Goal: Communication & Community: Share content

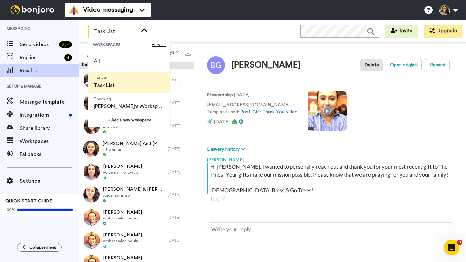
drag, startPoint x: 0, startPoint y: 0, endPoint x: 240, endPoint y: 49, distance: 245.0
click at [240, 49] on div "[PERSON_NAME] Delete Open original Resend Stewardship : [DATE] [EMAIL_ADDRESS][…" at bounding box center [330, 154] width 272 height 223
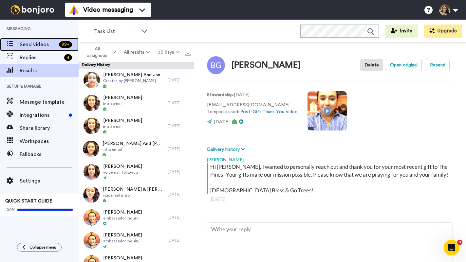
click at [33, 46] on span "Send videos" at bounding box center [38, 45] width 37 height 8
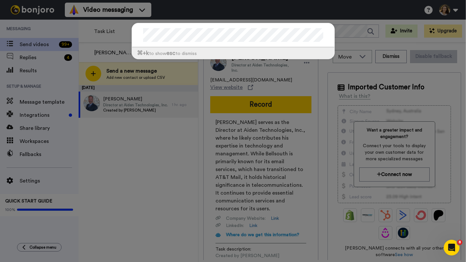
click at [144, 159] on div "⌘ +k to show esc to dismiss" at bounding box center [233, 131] width 466 height 262
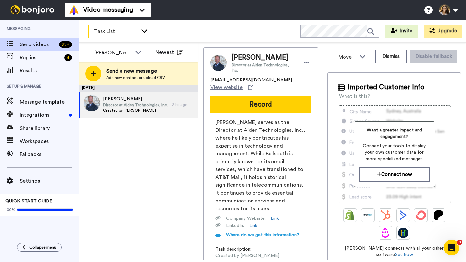
click at [116, 31] on span "Task List" at bounding box center [116, 32] width 44 height 8
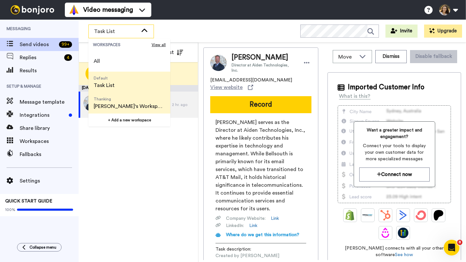
click at [118, 105] on span "[PERSON_NAME]'s Workspace" at bounding box center [129, 107] width 71 height 8
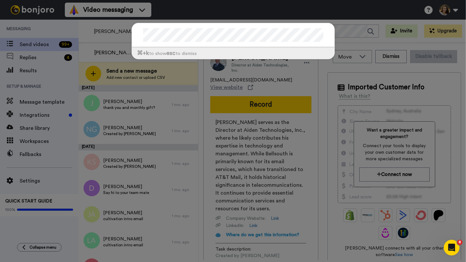
click at [177, 66] on div "⌘ +k to show esc to dismiss" at bounding box center [233, 44] width 216 height 56
click at [226, 64] on div "⌘ +k to show esc to dismiss" at bounding box center [233, 44] width 216 height 56
click at [330, 12] on div "⌘ +k to show esc to dismiss" at bounding box center [233, 131] width 466 height 262
click at [330, 11] on div "Video messaging Switch to Video messaging Testimonials Try me for free! Setting…" at bounding box center [265, 10] width 401 height 20
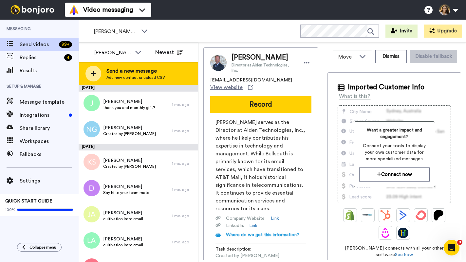
click at [122, 72] on span "Send a new message" at bounding box center [135, 71] width 59 height 8
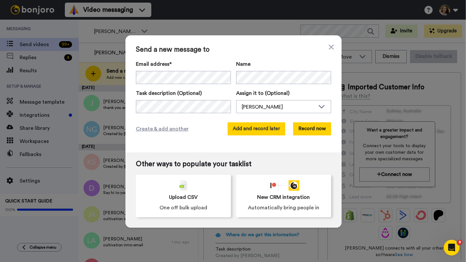
click at [245, 131] on button "Add and record later" at bounding box center [257, 128] width 58 height 13
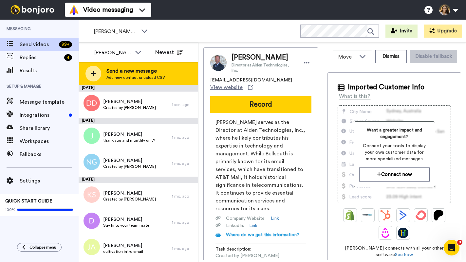
click at [140, 75] on span "Add new contact or upload CSV" at bounding box center [135, 77] width 59 height 5
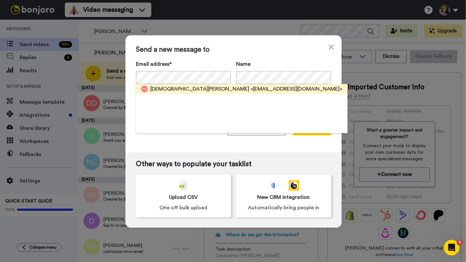
click at [251, 88] on span "<kristendevlin@mac.com>" at bounding box center [297, 89] width 92 height 8
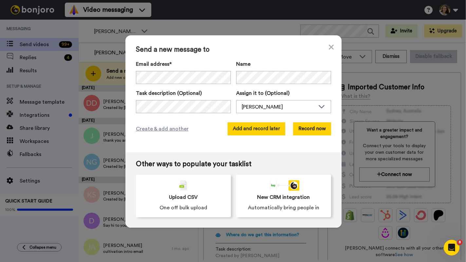
click at [242, 129] on button "Add and record later" at bounding box center [257, 128] width 58 height 13
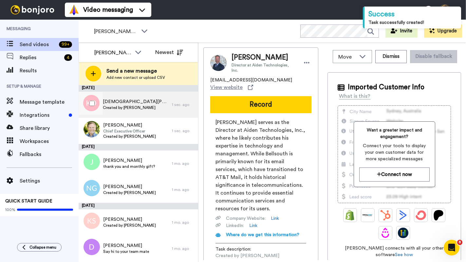
click at [144, 110] on div "Kristen Devlin Created by Kassidy Sanders" at bounding box center [136, 105] width 66 height 12
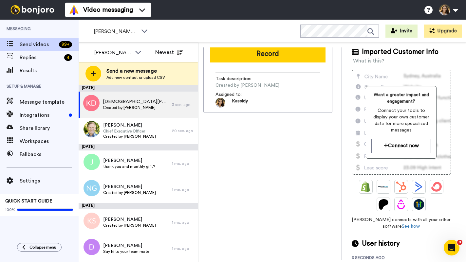
scroll to position [53, 0]
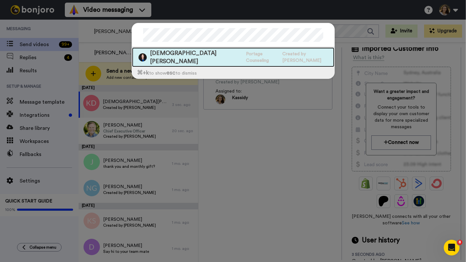
click at [282, 51] on span "Created by Kassidy Sanders" at bounding box center [308, 57] width 52 height 13
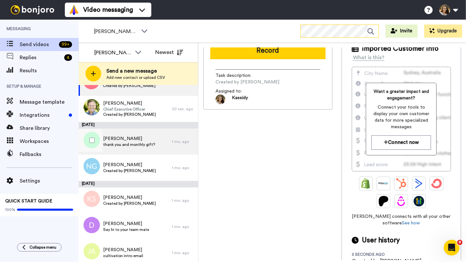
scroll to position [105, 0]
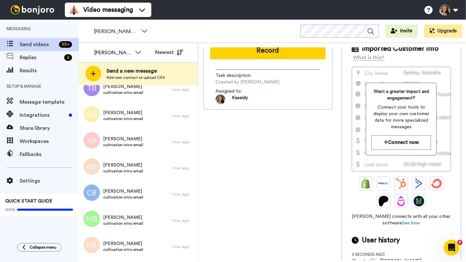
scroll to position [0, 0]
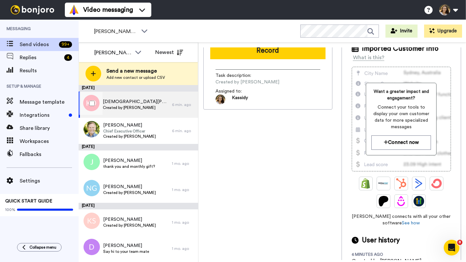
click at [92, 100] on div at bounding box center [91, 103] width 24 height 23
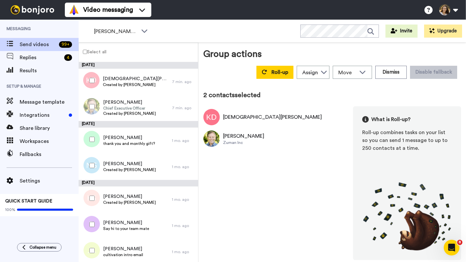
click at [280, 79] on div "Roll-up Assign Josh Wattenbarger Dylan Browning Kassidy Sanders Move WORKSPACES…" at bounding box center [357, 72] width 209 height 18
click at [280, 73] on span "Roll-up" at bounding box center [279, 72] width 17 height 5
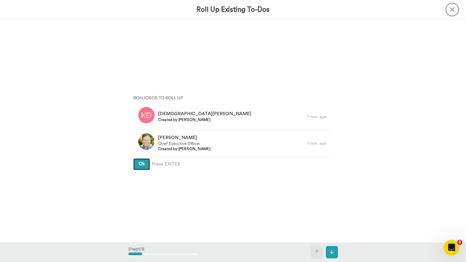
click at [145, 164] on button "Ok" at bounding box center [141, 165] width 17 height 12
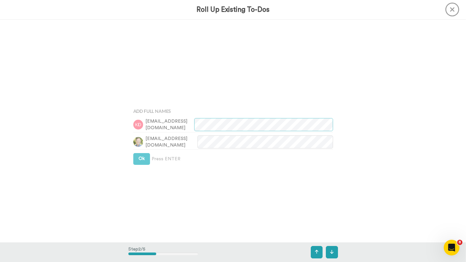
scroll to position [223, 0]
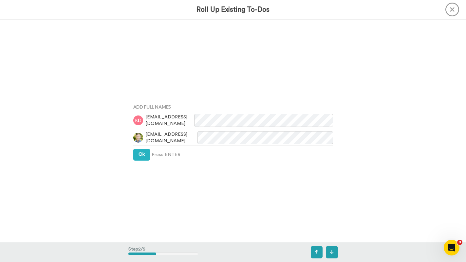
click at [143, 161] on div "Add Full Names kristendevlin@mac.com dougdevlin@hotmail.com Ok Press ENTER" at bounding box center [233, 130] width 210 height 131
click at [143, 158] on button "Ok" at bounding box center [141, 155] width 17 height 12
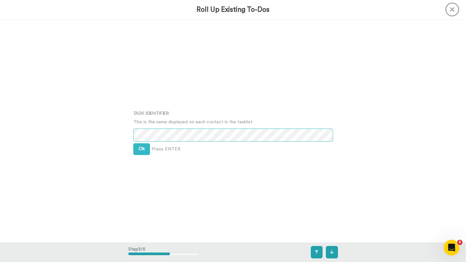
scroll to position [447, 0]
click at [129, 150] on div "Task Identifier This is the name displayed on each contact in the tasklist. Ok …" at bounding box center [233, 130] width 210 height 131
click at [134, 148] on button "Ok" at bounding box center [141, 149] width 17 height 12
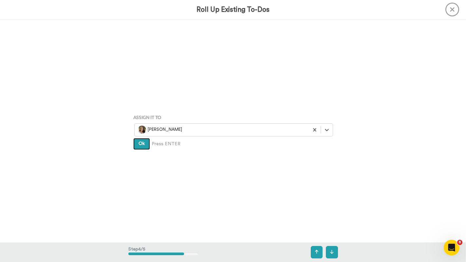
click at [136, 147] on button "Ok" at bounding box center [141, 144] width 17 height 12
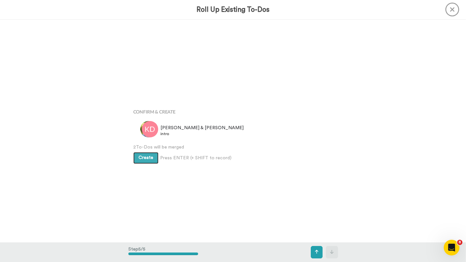
scroll to position [893, 0]
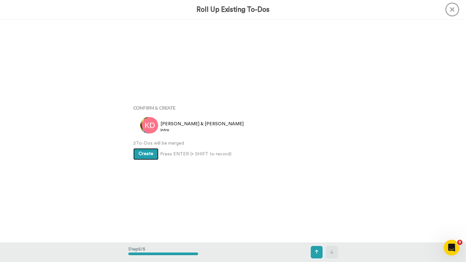
click at [142, 154] on span "Create" at bounding box center [146, 154] width 15 height 5
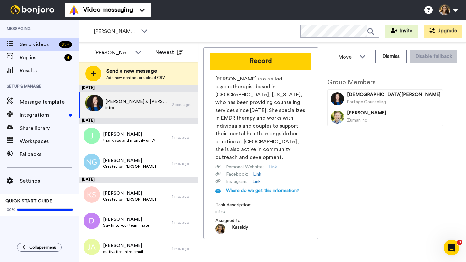
click at [351, 100] on span "Portage Counseling" at bounding box center [366, 102] width 39 height 4
click at [155, 105] on div "Kristen & Doug intro" at bounding box center [125, 105] width 93 height 26
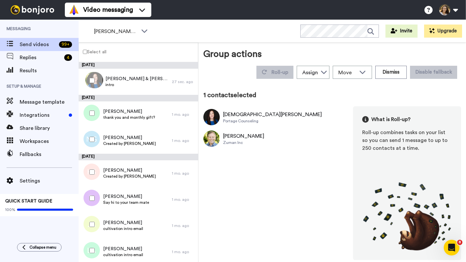
click at [238, 118] on div "Kristen Devlin" at bounding box center [272, 115] width 99 height 8
click at [394, 74] on button "Dismiss" at bounding box center [390, 72] width 31 height 13
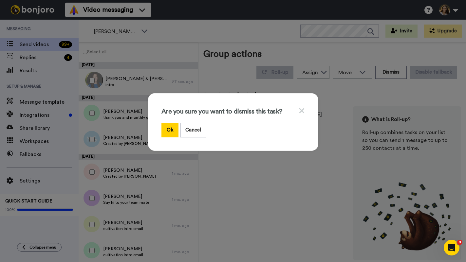
click at [215, 126] on div "Ok Cancel" at bounding box center [232, 130] width 143 height 14
click at [197, 130] on button "Cancel" at bounding box center [193, 130] width 26 height 14
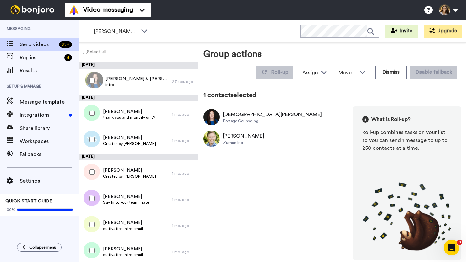
click at [221, 163] on div "Kristen Devlin Portage Counseling Doug Delvin Zuman Inc What is Roll-up? Roll-u…" at bounding box center [332, 183] width 258 height 154
click at [342, 71] on span "Move" at bounding box center [347, 73] width 18 height 8
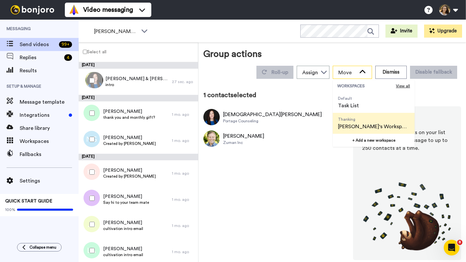
click at [342, 71] on span "Move" at bounding box center [347, 73] width 18 height 8
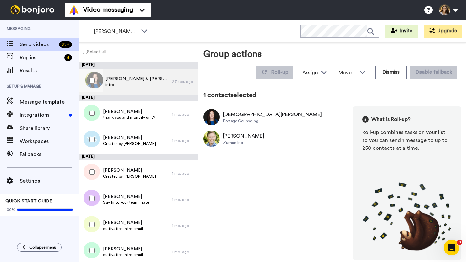
click at [132, 83] on span "intro" at bounding box center [136, 84] width 63 height 5
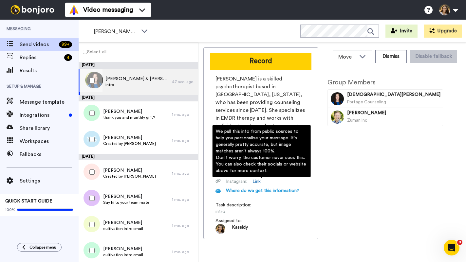
click at [256, 189] on span "Where do we get this information?" at bounding box center [262, 191] width 73 height 5
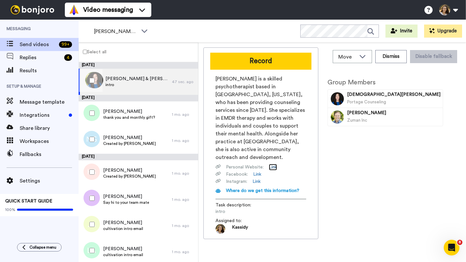
click at [270, 164] on link "Link" at bounding box center [273, 167] width 8 height 7
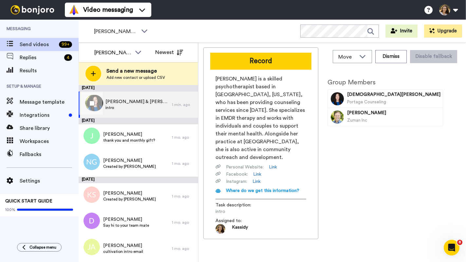
click at [91, 109] on div at bounding box center [91, 103] width 24 height 23
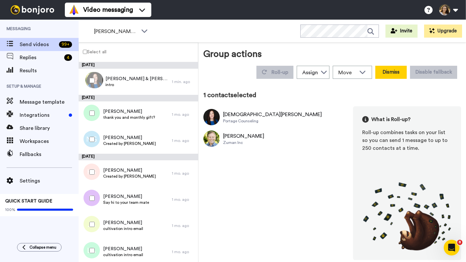
click at [396, 74] on button "Dismiss" at bounding box center [390, 72] width 31 height 13
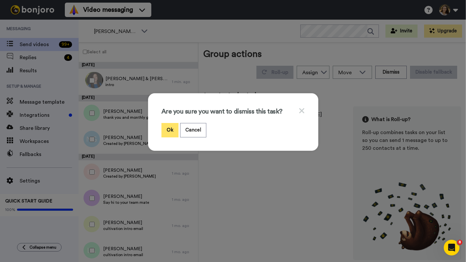
click at [174, 128] on button "Ok" at bounding box center [169, 130] width 17 height 14
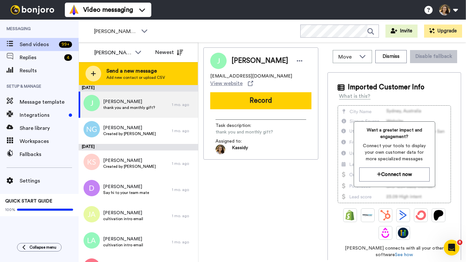
click at [128, 82] on div "Send a new message Add new contact or upload CSV" at bounding box center [138, 73] width 119 height 23
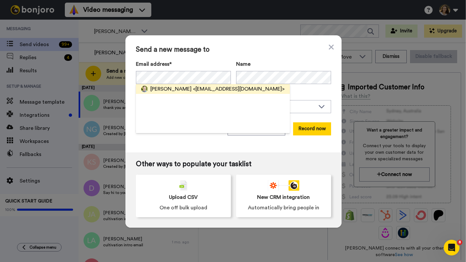
click at [193, 86] on span "<[EMAIL_ADDRESS][DOMAIN_NAME]>" at bounding box center [239, 89] width 92 height 8
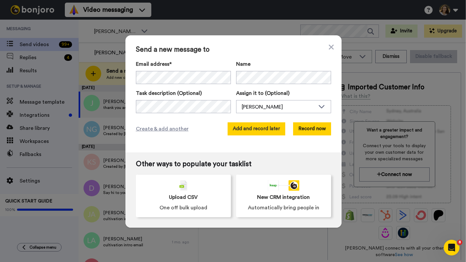
click at [260, 131] on button "Add and record later" at bounding box center [257, 128] width 58 height 13
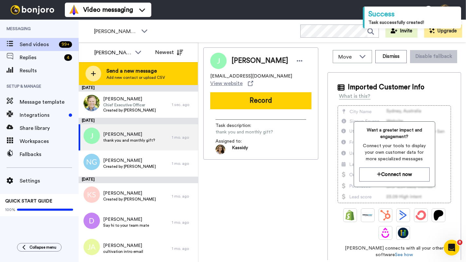
click at [160, 76] on span "Add new contact or upload CSV" at bounding box center [135, 77] width 59 height 5
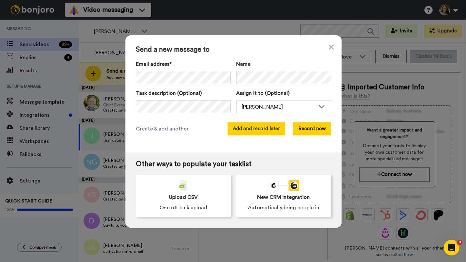
click at [283, 132] on button "Add and record later" at bounding box center [257, 128] width 58 height 13
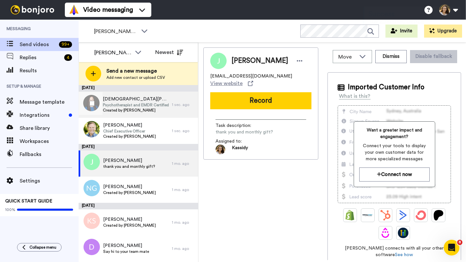
click at [125, 109] on span "Created by Kassidy Sanders" at bounding box center [136, 110] width 66 height 5
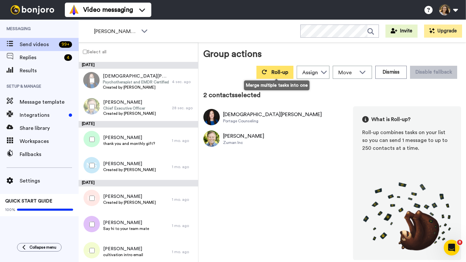
click at [271, 73] on button "Roll-up" at bounding box center [274, 72] width 37 height 13
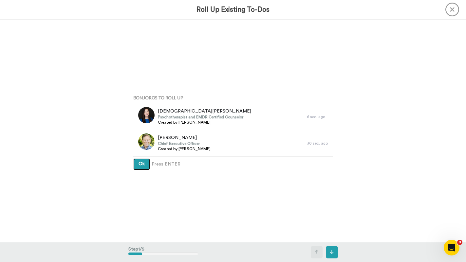
click at [145, 162] on button "Ok" at bounding box center [141, 165] width 17 height 12
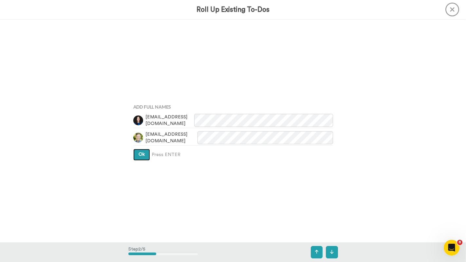
click at [144, 158] on button "Ok" at bounding box center [141, 155] width 17 height 12
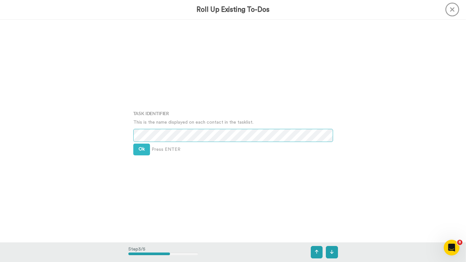
scroll to position [447, 0]
click at [139, 151] on span "Ok" at bounding box center [142, 148] width 6 height 5
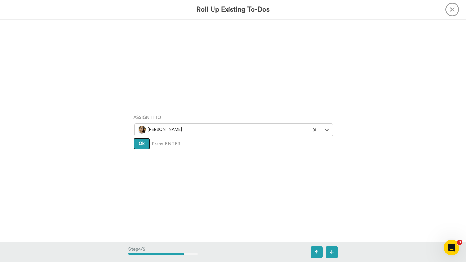
click at [139, 143] on span "Ok" at bounding box center [142, 143] width 6 height 5
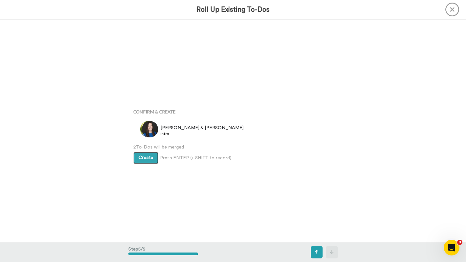
scroll to position [893, 0]
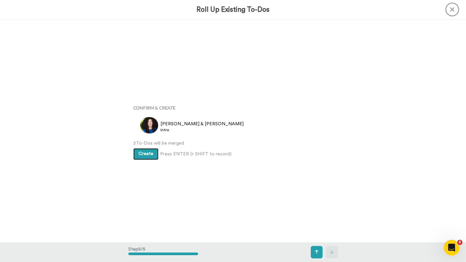
click at [139, 152] on span "Create" at bounding box center [146, 154] width 15 height 5
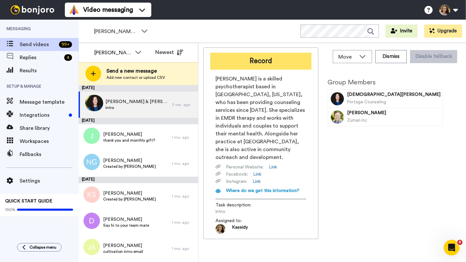
click at [273, 66] on button "Record" at bounding box center [260, 61] width 101 height 17
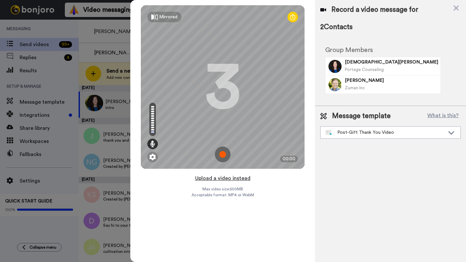
click at [212, 178] on button "Upload a video instead" at bounding box center [222, 178] width 59 height 9
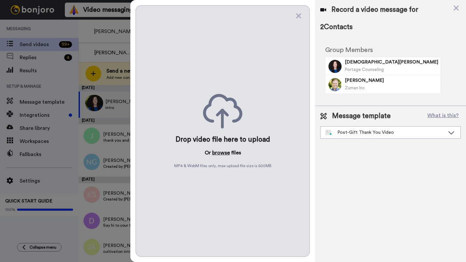
click at [218, 153] on button "browse" at bounding box center [221, 153] width 18 height 8
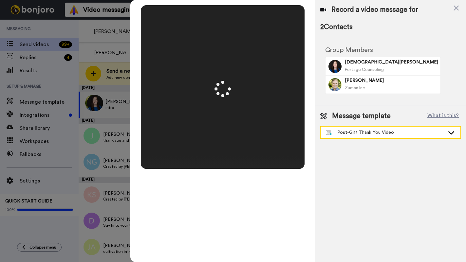
click at [352, 132] on div "Post-Gift Thank You Video" at bounding box center [385, 132] width 119 height 7
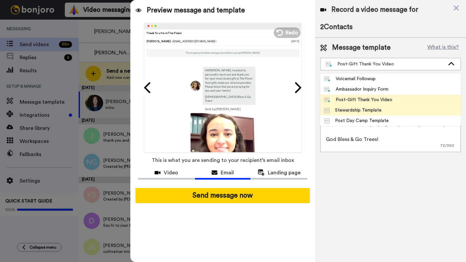
click at [357, 112] on div "Stewardship Template" at bounding box center [352, 110] width 57 height 7
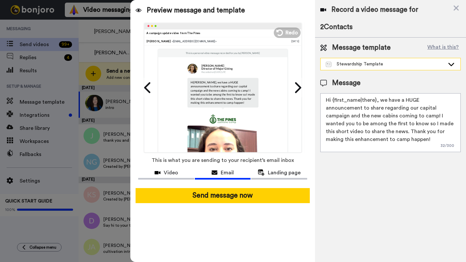
click at [356, 69] on div "Stewardship Template" at bounding box center [391, 64] width 140 height 12
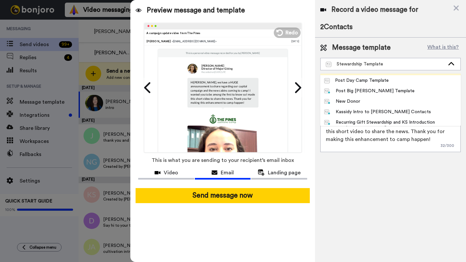
scroll to position [39, 0]
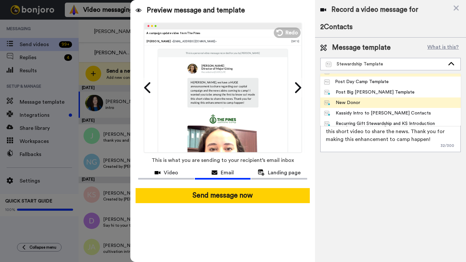
click at [358, 102] on div "New Donor" at bounding box center [342, 103] width 36 height 7
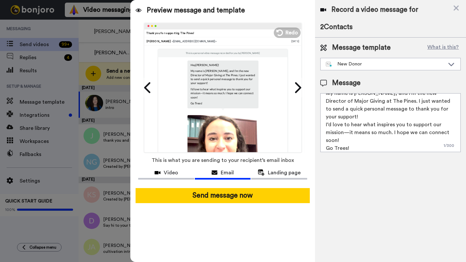
scroll to position [18, 0]
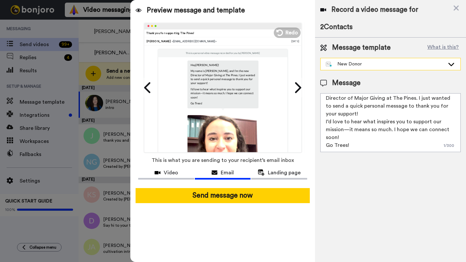
click at [363, 70] on div "New Donor" at bounding box center [391, 64] width 140 height 12
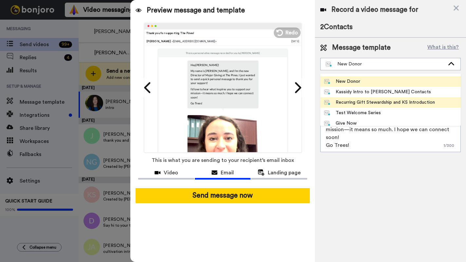
scroll to position [63, 0]
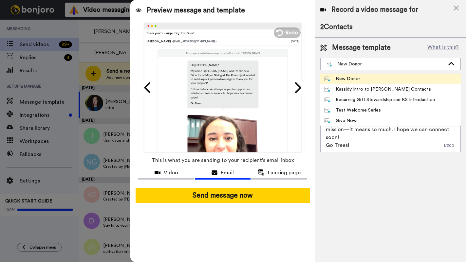
click at [354, 181] on div "Record a video message for 2 Contacts Message template What is this? New Donor …" at bounding box center [390, 131] width 151 height 262
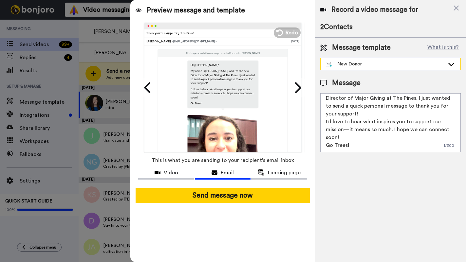
click at [370, 68] on div "New Donor" at bounding box center [391, 64] width 140 height 12
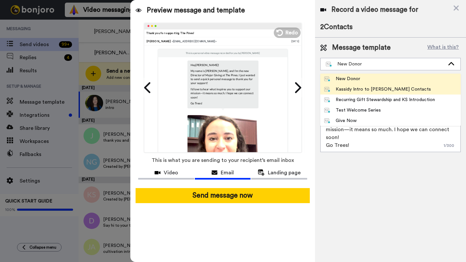
click at [374, 86] on div "Kassidy Intro to Kim Old Contacts" at bounding box center [377, 89] width 107 height 7
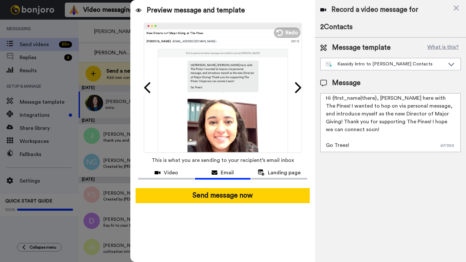
scroll to position [0, 0]
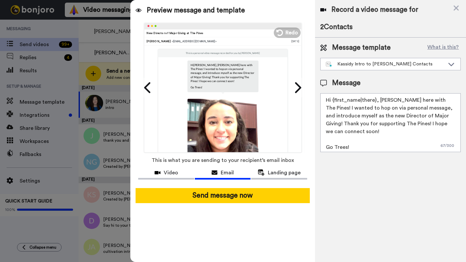
drag, startPoint x: 375, startPoint y: 98, endPoint x: 333, endPoint y: 99, distance: 42.6
click at [333, 99] on textarea "Hi {first_name|there}, Kassidy Sanders here with The Pines! I wanted to hop on …" at bounding box center [390, 122] width 140 height 59
drag, startPoint x: 430, startPoint y: 124, endPoint x: 345, endPoint y: 124, distance: 85.5
click at [345, 124] on textarea "Hi Doug & Kristen, Kassidy Sanders here with The Pines! I wanted to hop on via …" at bounding box center [390, 122] width 140 height 59
drag, startPoint x: 423, startPoint y: 123, endPoint x: 453, endPoint y: 116, distance: 30.7
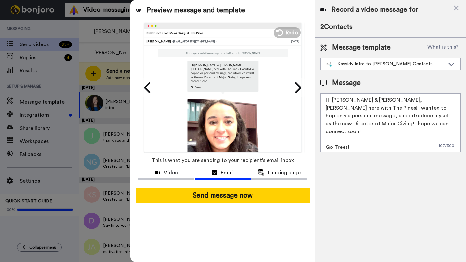
click at [453, 116] on textarea "Hi Doug & Kristen, Kassidy Sanders here with The Pines! I wanted to hop on via …" at bounding box center [390, 122] width 140 height 59
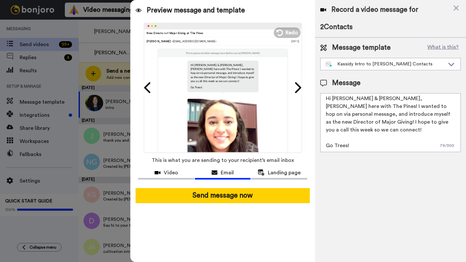
scroll to position [2, 0]
drag, startPoint x: 367, startPoint y: 131, endPoint x: 365, endPoint y: 117, distance: 13.9
click at [365, 117] on textarea "Hi Doug & Kristen, Kassidy Sanders here with The Pines! I wanted to hop on via …" at bounding box center [390, 122] width 140 height 59
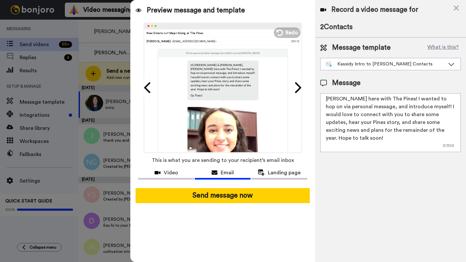
scroll to position [10, 0]
drag, startPoint x: 354, startPoint y: 122, endPoint x: 396, endPoint y: 122, distance: 41.9
click at [396, 122] on textarea "Hi Doug & Kristen, Kassidy Sanders here with The Pines! I wanted to hop on via …" at bounding box center [390, 122] width 140 height 59
click at [346, 123] on textarea "Hi Doug & Kristen, Kassidy Sanders here with The Pines! I wanted to hop on via …" at bounding box center [390, 122] width 140 height 59
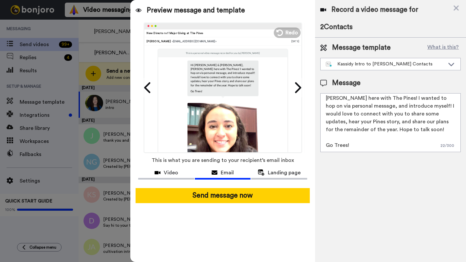
drag, startPoint x: 383, startPoint y: 134, endPoint x: 434, endPoint y: 124, distance: 51.4
click at [434, 124] on textarea "Hi Doug & Kristen, Kassidy Sanders here with The Pines! I wanted to hop on via …" at bounding box center [390, 122] width 140 height 59
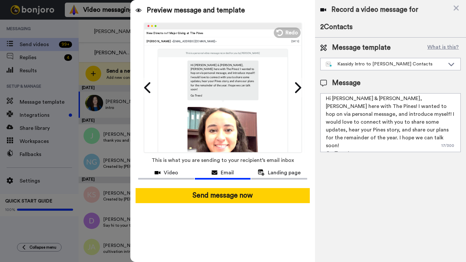
scroll to position [2, 0]
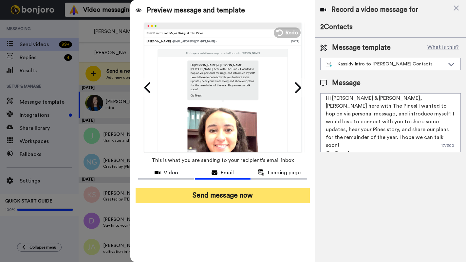
type textarea "Hi Doug & Kristen, Kassidy Sanders here with The Pines! I wanted to hop on via …"
click at [259, 195] on button "Send message now" at bounding box center [223, 195] width 174 height 15
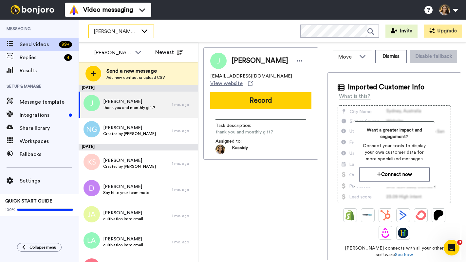
click at [116, 31] on span "[PERSON_NAME]'s Workspace" at bounding box center [116, 32] width 44 height 8
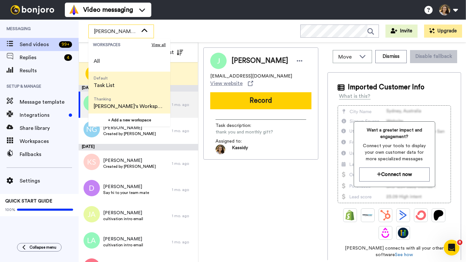
click at [126, 86] on li "Default Task List" at bounding box center [129, 82] width 82 height 21
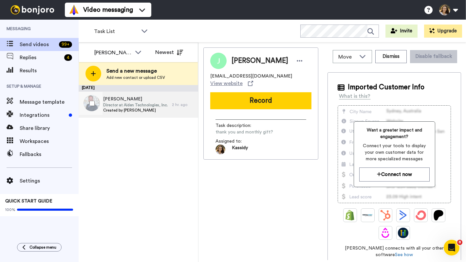
click at [128, 99] on span "Jeff Moore" at bounding box center [135, 99] width 65 height 7
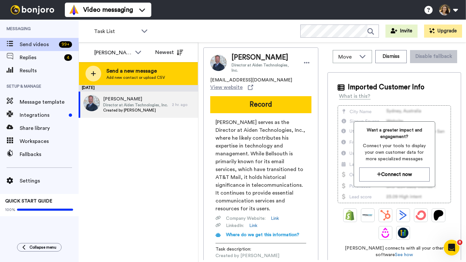
click at [126, 74] on span "Send a new message" at bounding box center [135, 71] width 59 height 8
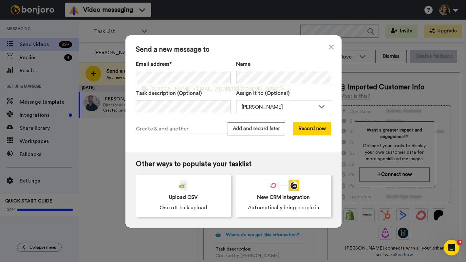
click at [180, 91] on span "Sabrina Moore" at bounding box center [170, 89] width 41 height 8
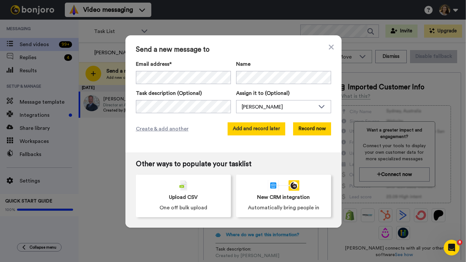
click at [257, 132] on button "Add and record later" at bounding box center [257, 128] width 58 height 13
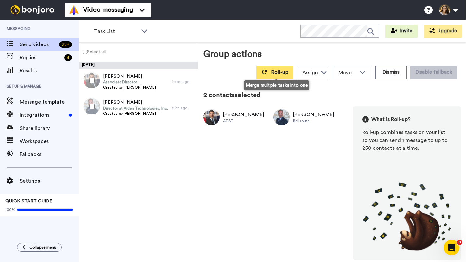
click at [281, 76] on button "Roll-up" at bounding box center [274, 72] width 37 height 13
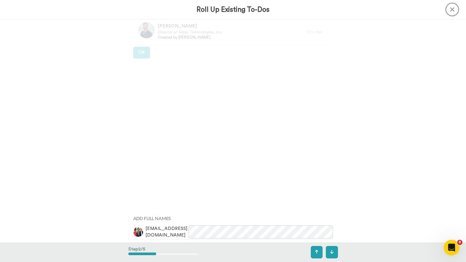
click at [141, 52] on div "Bonjoros To Roll Up Sabrina Moore Associate Director Created by Kassidy Sanders…" at bounding box center [233, 19] width 210 height 223
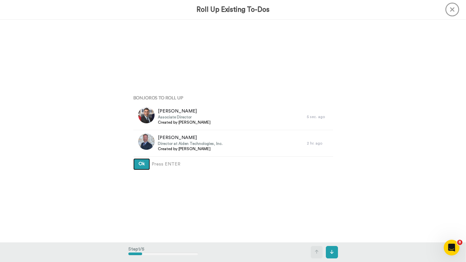
click at [142, 162] on span "Ok" at bounding box center [142, 164] width 6 height 5
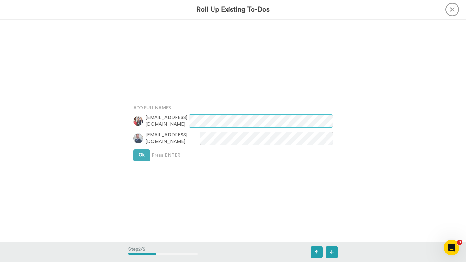
scroll to position [223, 0]
click at [143, 157] on button "Ok" at bounding box center [141, 155] width 17 height 12
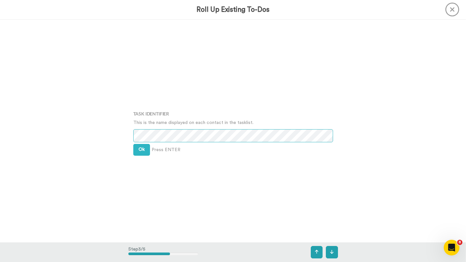
scroll to position [447, 0]
click at [143, 148] on button "Ok" at bounding box center [141, 149] width 17 height 12
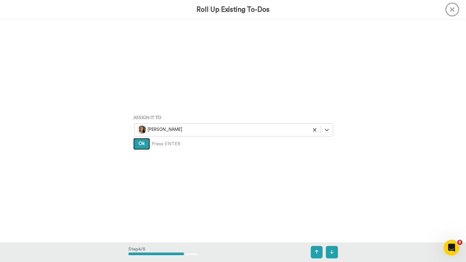
click at [143, 148] on button "Ok" at bounding box center [141, 144] width 17 height 12
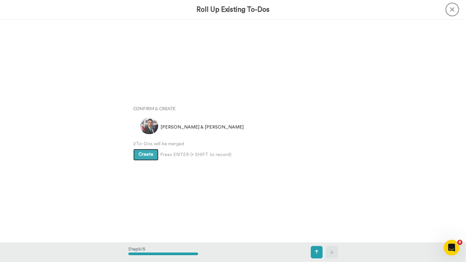
scroll to position [893, 0]
click at [143, 154] on span "Create" at bounding box center [146, 154] width 15 height 5
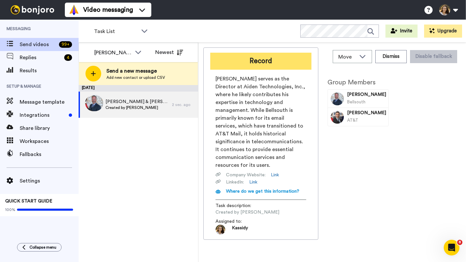
click at [270, 65] on button "Record" at bounding box center [260, 61] width 101 height 17
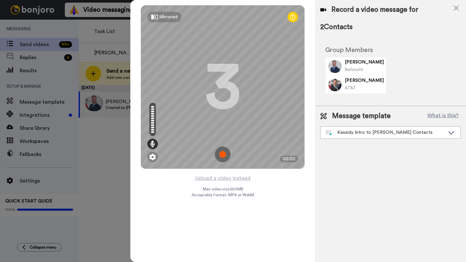
click at [226, 154] on img at bounding box center [223, 155] width 16 height 16
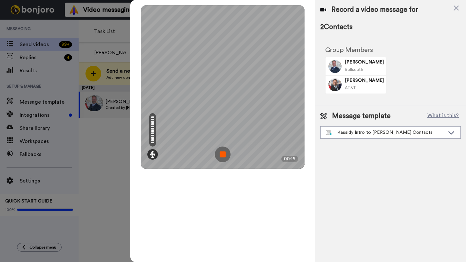
click at [219, 157] on img at bounding box center [223, 155] width 16 height 16
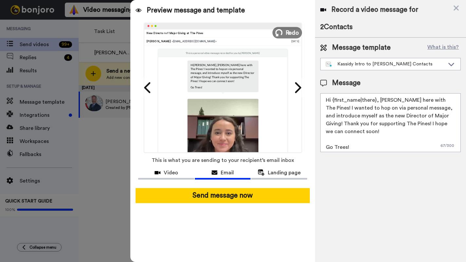
click at [282, 35] on icon at bounding box center [278, 32] width 7 height 7
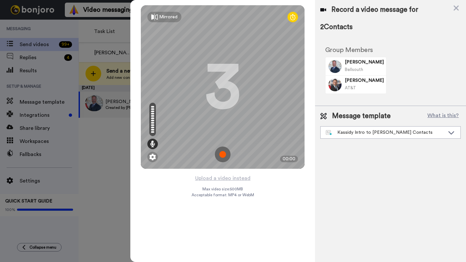
click at [223, 155] on img at bounding box center [223, 155] width 16 height 16
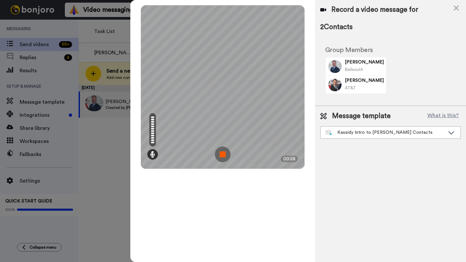
click at [222, 156] on img at bounding box center [223, 155] width 16 height 16
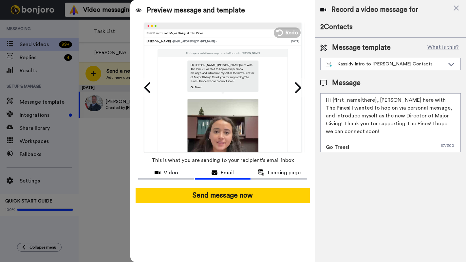
drag, startPoint x: 211, startPoint y: 110, endPoint x: 195, endPoint y: 144, distance: 37.5
click at [211, 110] on img at bounding box center [222, 134] width 71 height 71
click at [178, 171] on span "Video" at bounding box center [171, 173] width 14 height 8
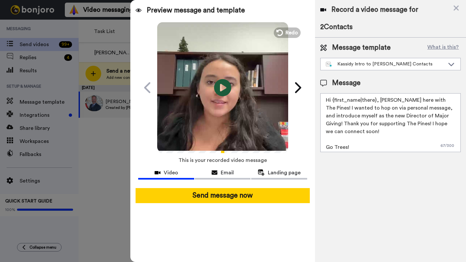
click at [223, 91] on icon at bounding box center [222, 87] width 17 height 17
click at [284, 30] on button "Redo" at bounding box center [286, 32] width 29 height 11
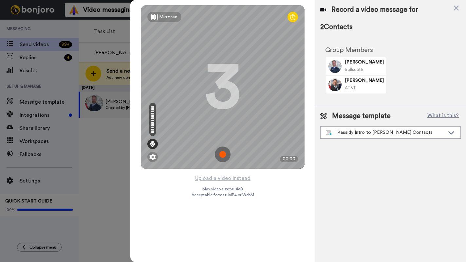
click at [219, 153] on img at bounding box center [223, 155] width 16 height 16
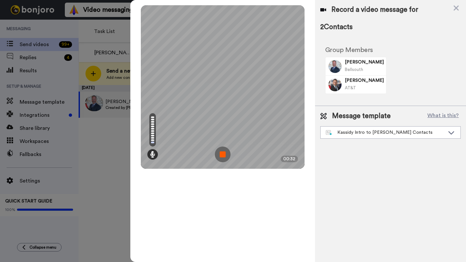
click at [410, 213] on div "Record a video message for 2 Contacts Group Members [PERSON_NAME] Bellsouth [PE…" at bounding box center [390, 131] width 151 height 262
click at [230, 157] on img at bounding box center [223, 155] width 16 height 16
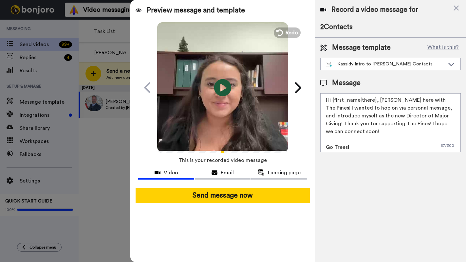
click at [217, 87] on icon at bounding box center [222, 87] width 17 height 17
click at [281, 34] on icon at bounding box center [278, 32] width 7 height 7
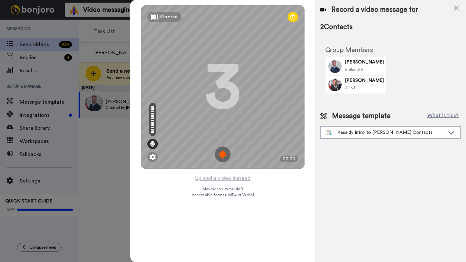
click at [224, 159] on img at bounding box center [223, 155] width 16 height 16
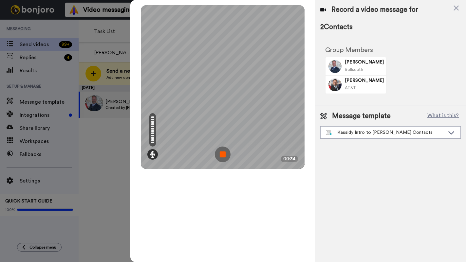
click at [215, 151] on img at bounding box center [223, 155] width 16 height 16
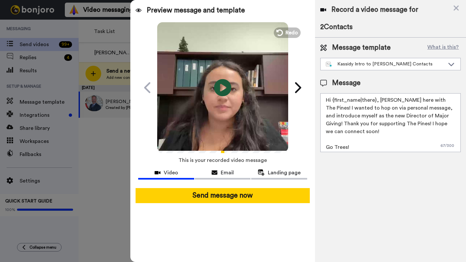
click at [221, 89] on icon "Play/Pause" at bounding box center [222, 87] width 17 height 31
drag, startPoint x: 375, startPoint y: 100, endPoint x: 440, endPoint y: 75, distance: 70.0
click at [333, 100] on textarea "Hi {first_name|there}, [PERSON_NAME] here with The Pines! I wanted to hop on vi…" at bounding box center [390, 122] width 140 height 59
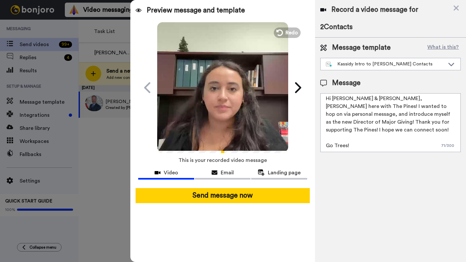
scroll to position [2, 0]
type textarea "Hi [PERSON_NAME] & [PERSON_NAME], [PERSON_NAME] here with The Pines! I wanted t…"
click at [215, 103] on video at bounding box center [222, 86] width 131 height 131
click at [228, 92] on icon at bounding box center [222, 87] width 17 height 17
click at [285, 36] on button "Redo" at bounding box center [286, 32] width 29 height 11
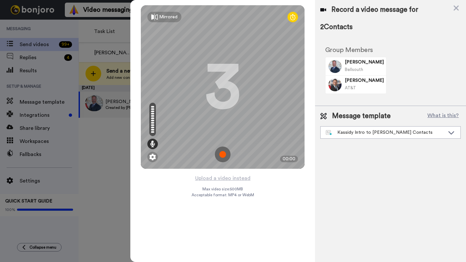
click at [224, 154] on img at bounding box center [223, 155] width 16 height 16
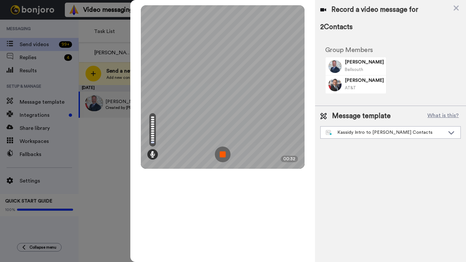
click at [224, 155] on img at bounding box center [223, 155] width 16 height 16
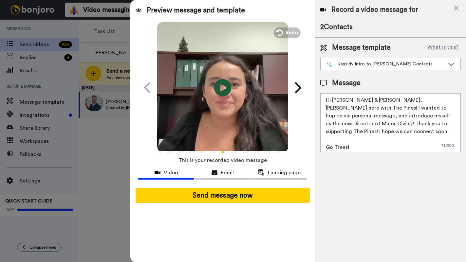
click at [221, 84] on icon "Play/Pause" at bounding box center [222, 87] width 17 height 31
click at [217, 82] on icon at bounding box center [222, 87] width 17 height 17
click at [227, 84] on icon at bounding box center [222, 87] width 17 height 17
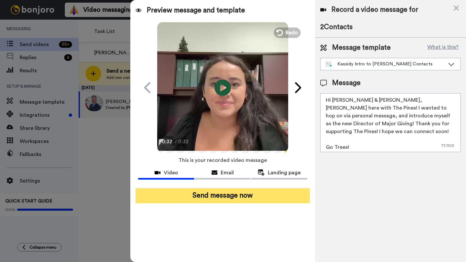
click at [216, 199] on button "Send message now" at bounding box center [223, 195] width 174 height 15
